Goal: Find specific page/section: Find specific page/section

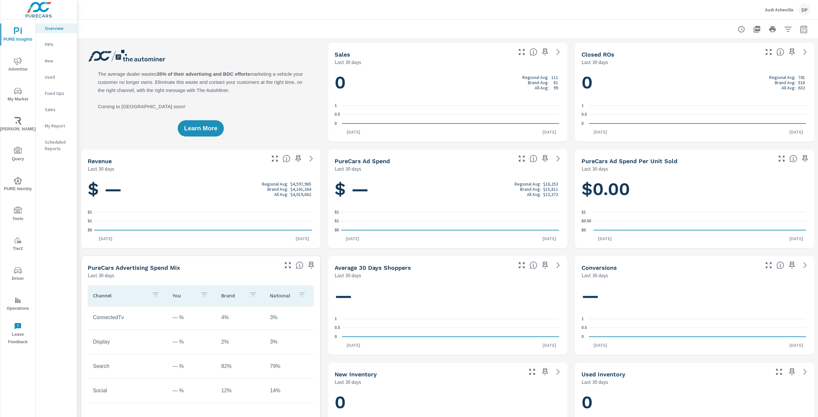
click at [17, 274] on span "Driver" at bounding box center [17, 274] width 31 height 16
